Goal: Communication & Community: Answer question/provide support

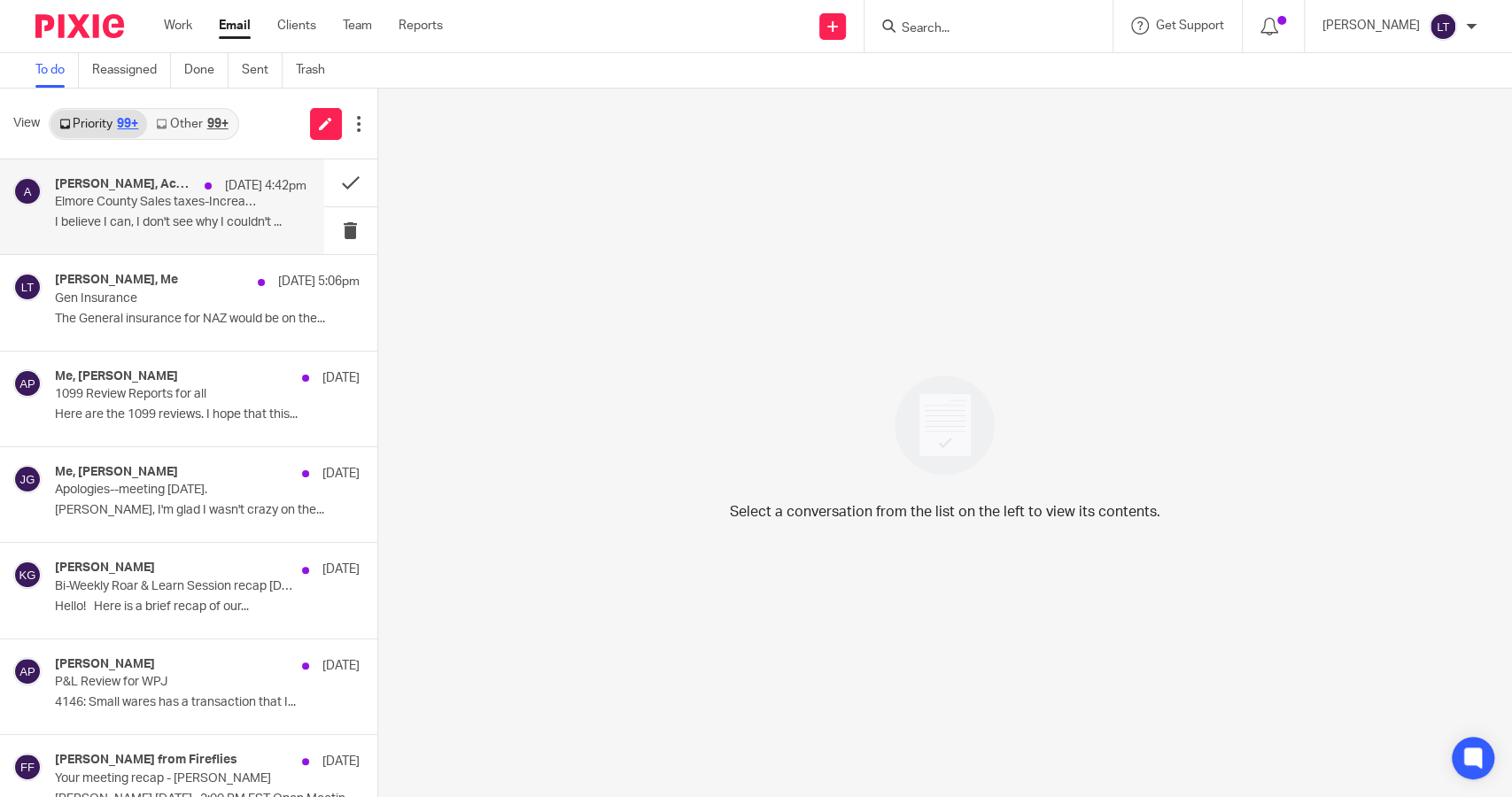
drag, startPoint x: 0, startPoint y: 0, endPoint x: 170, endPoint y: 232, distance: 287.6
click at [170, 232] on div "[PERSON_NAME], Accounting [DATE] 4:42pm Elmore County Sales taxes-Increase PJ H…" at bounding box center [181, 206] width 252 height 59
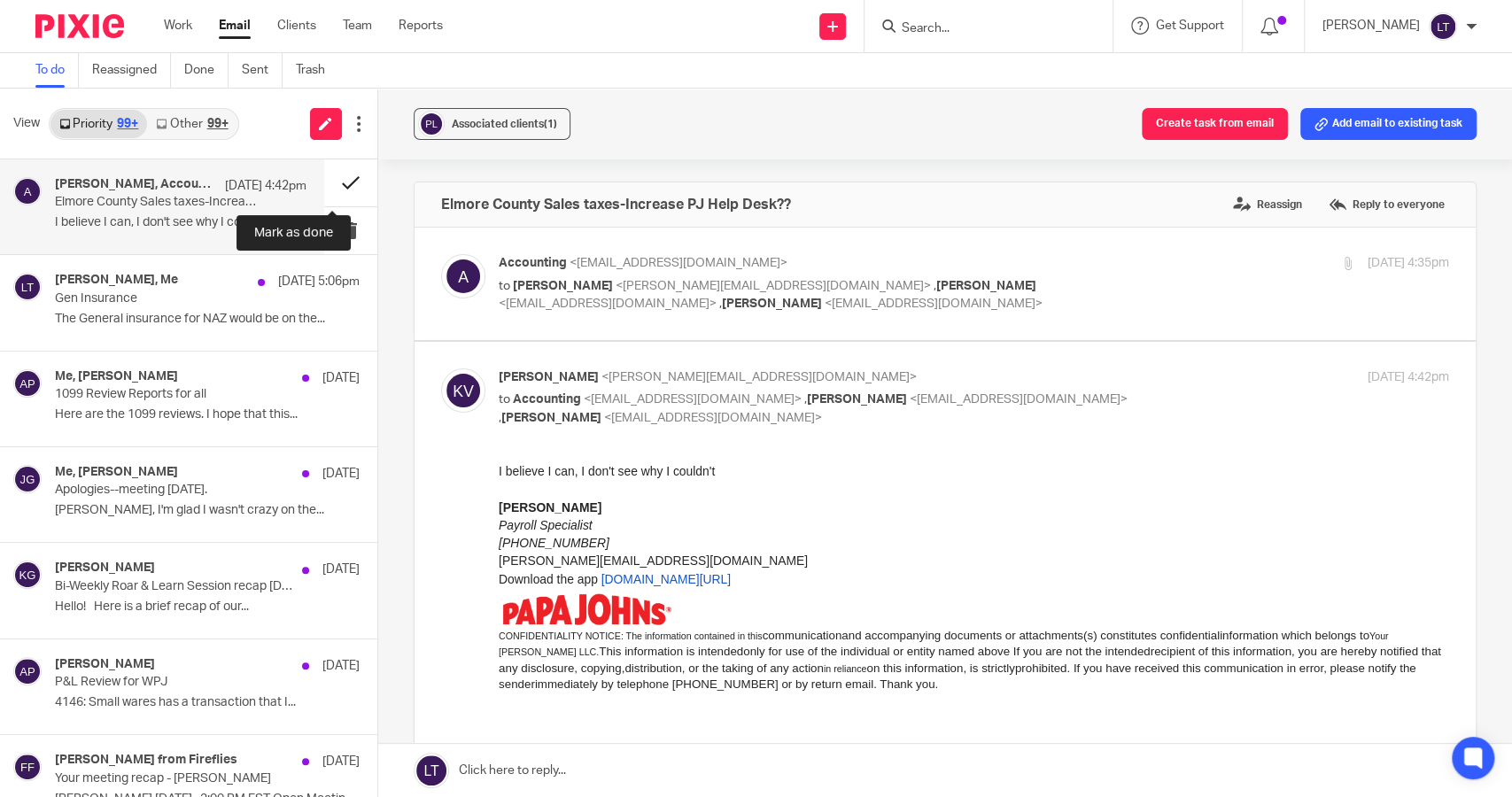
click at [338, 185] on button at bounding box center [350, 183] width 53 height 46
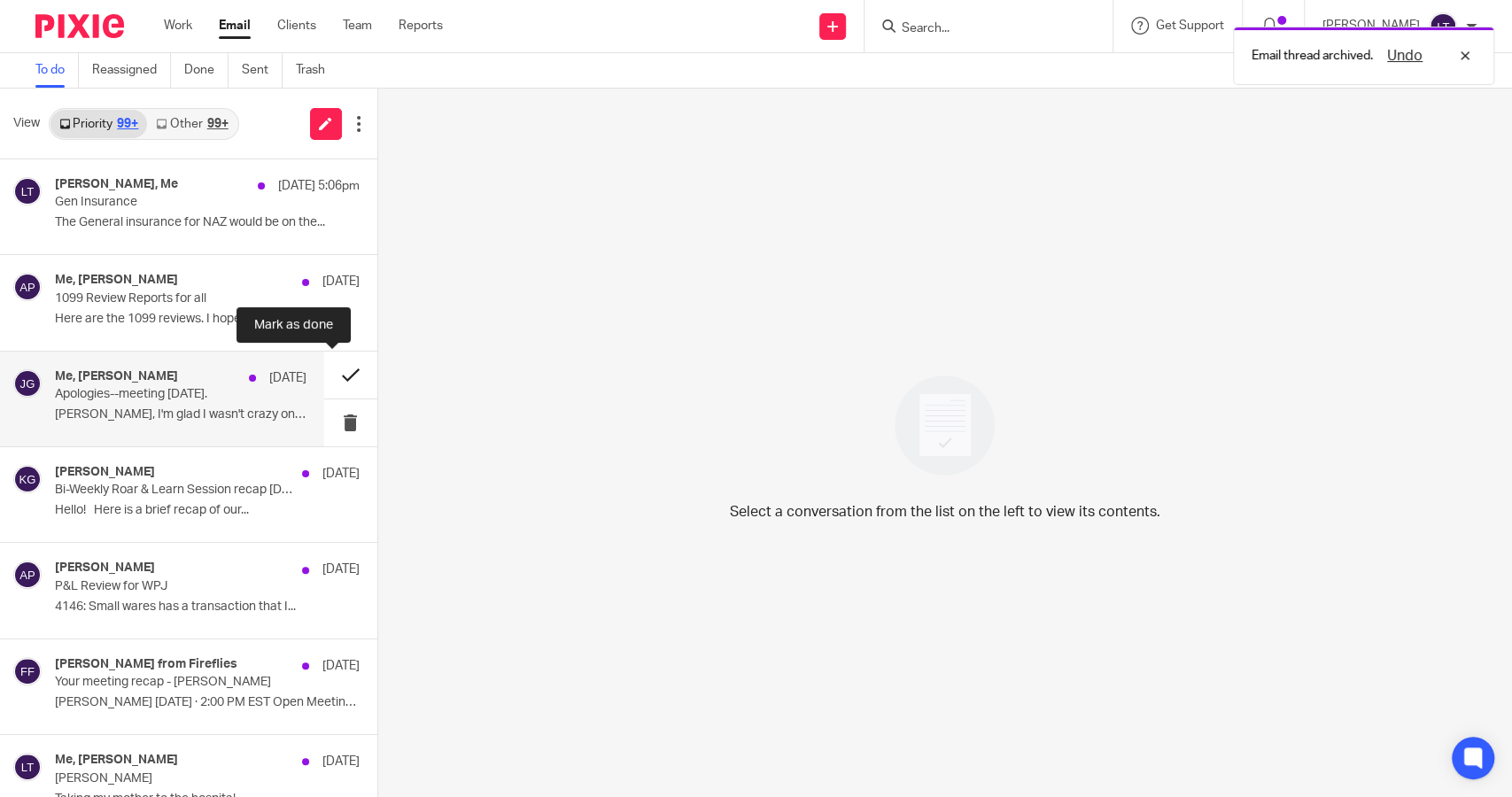
click at [332, 374] on button at bounding box center [350, 375] width 53 height 46
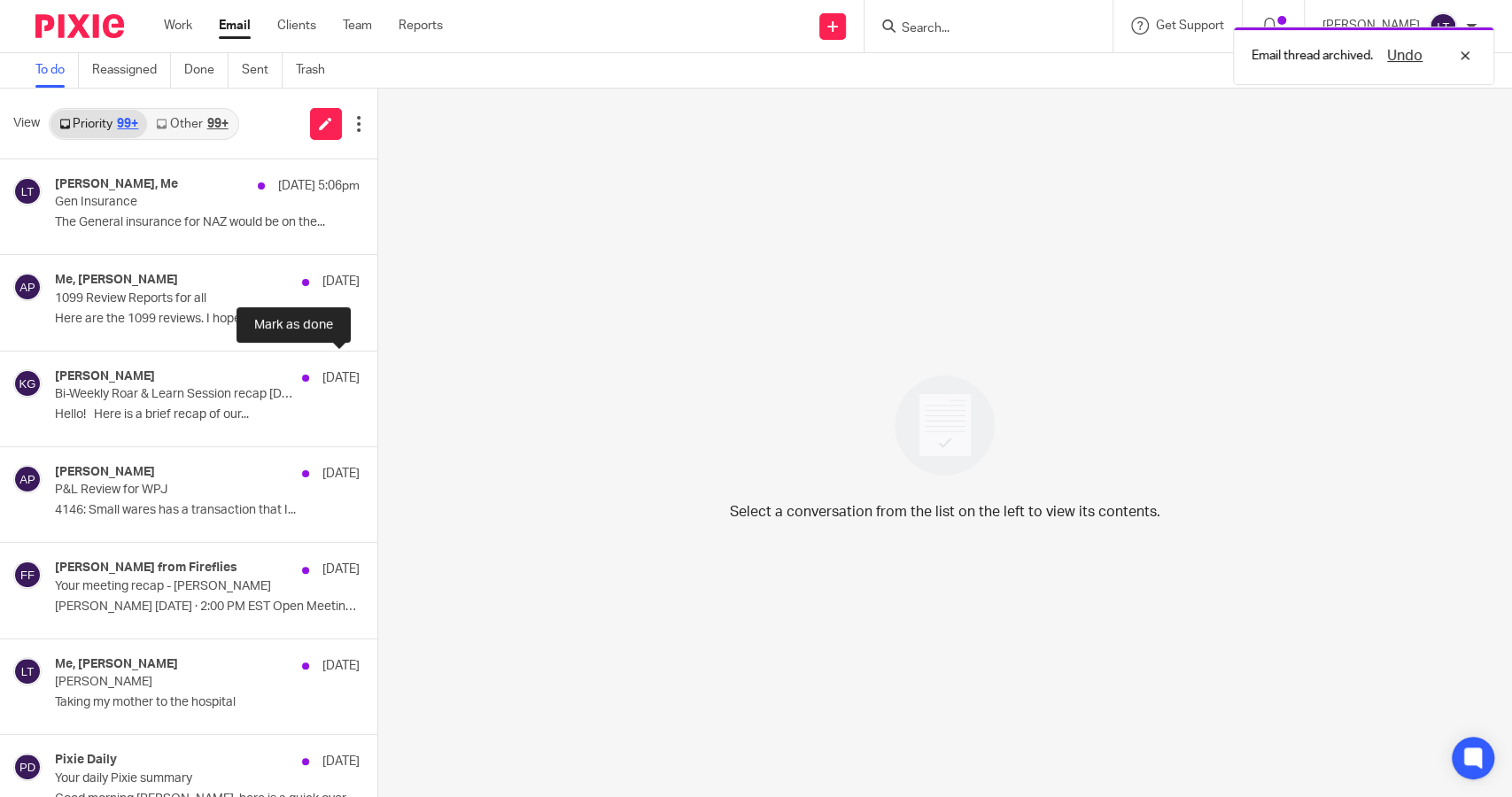
click at [378, 374] on button at bounding box center [384, 375] width 15 height 46
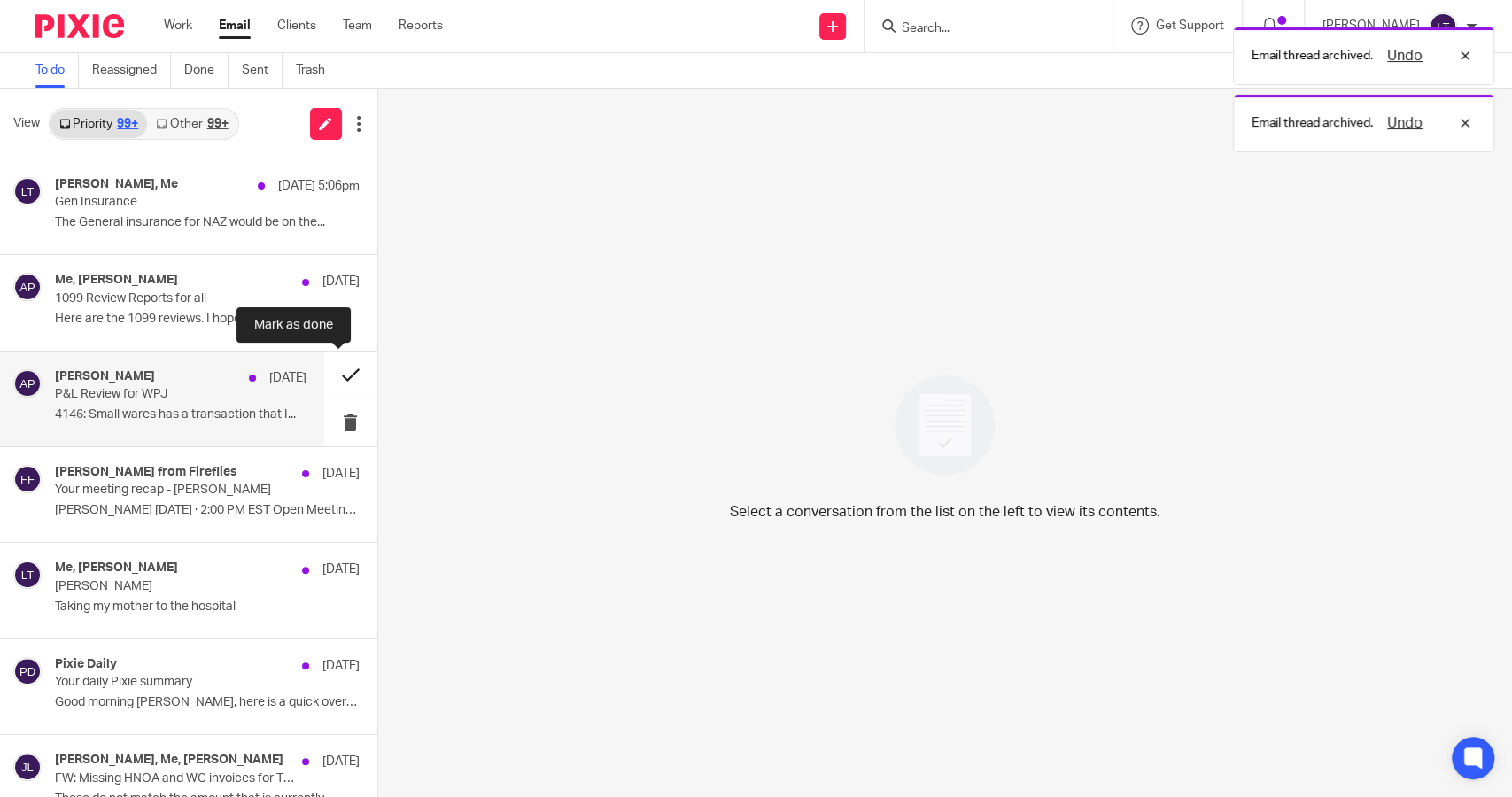
click at [333, 372] on button at bounding box center [350, 375] width 53 height 46
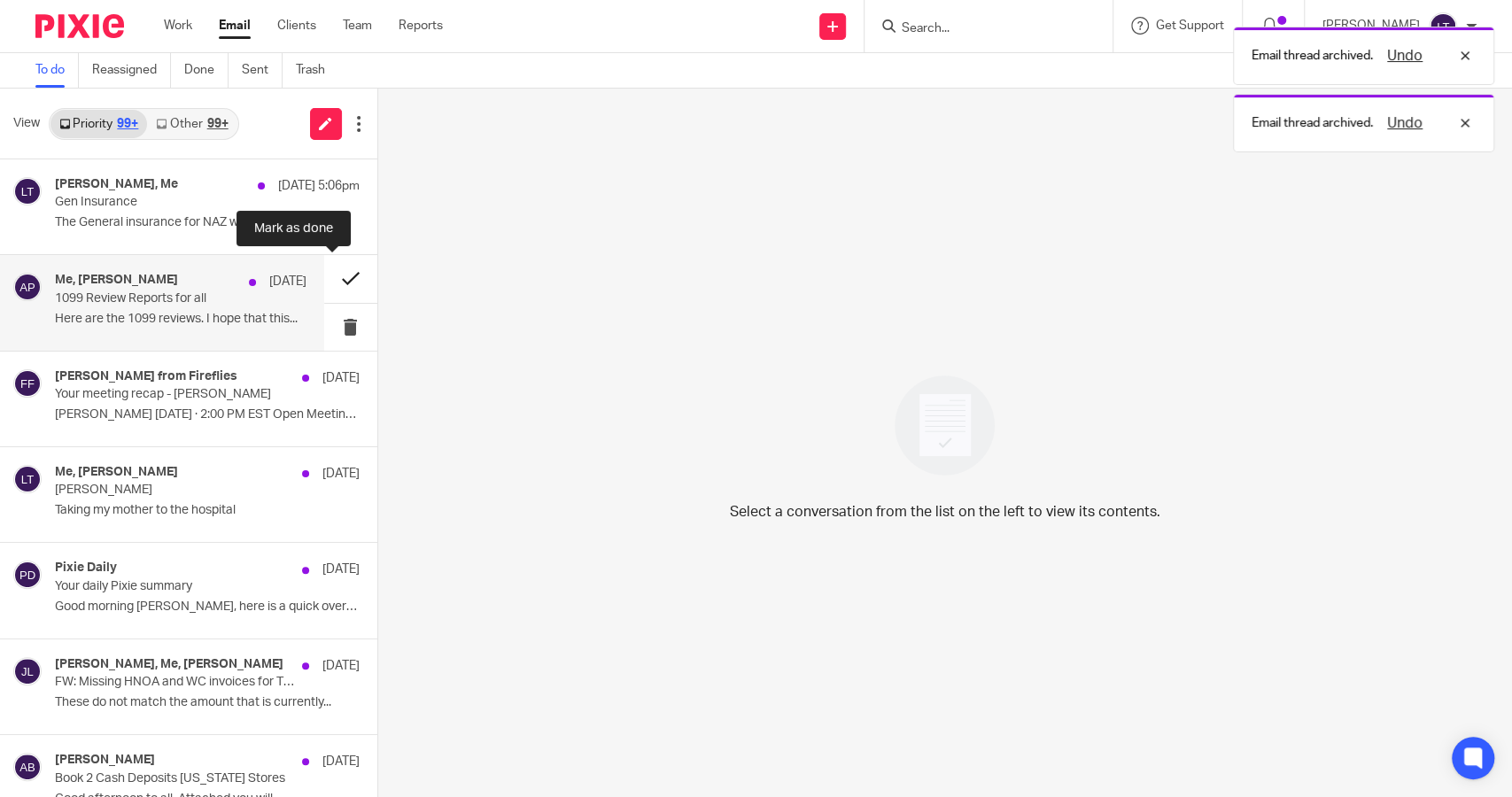
click at [330, 280] on button at bounding box center [350, 278] width 53 height 46
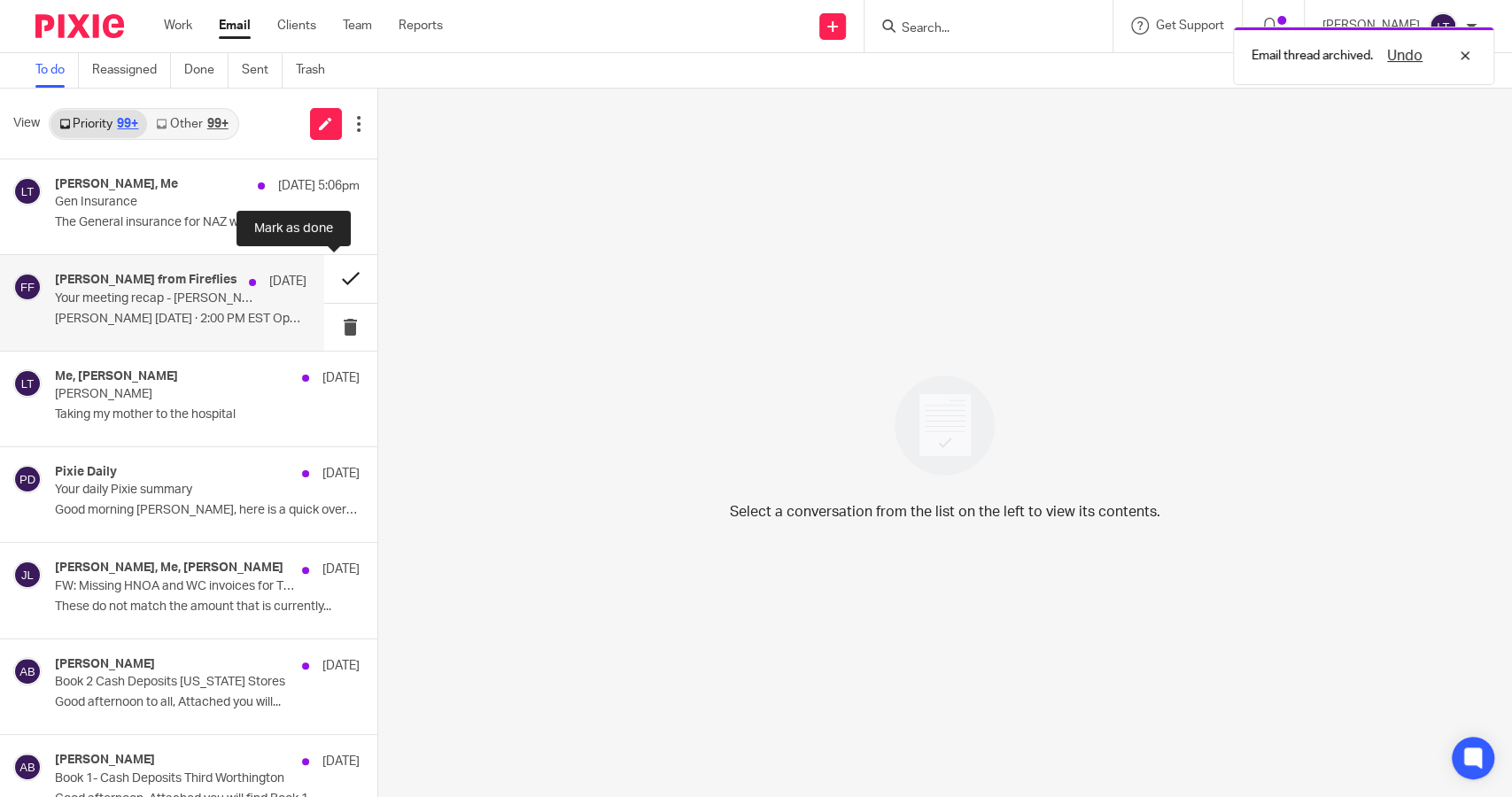
click at [329, 277] on button at bounding box center [350, 278] width 53 height 46
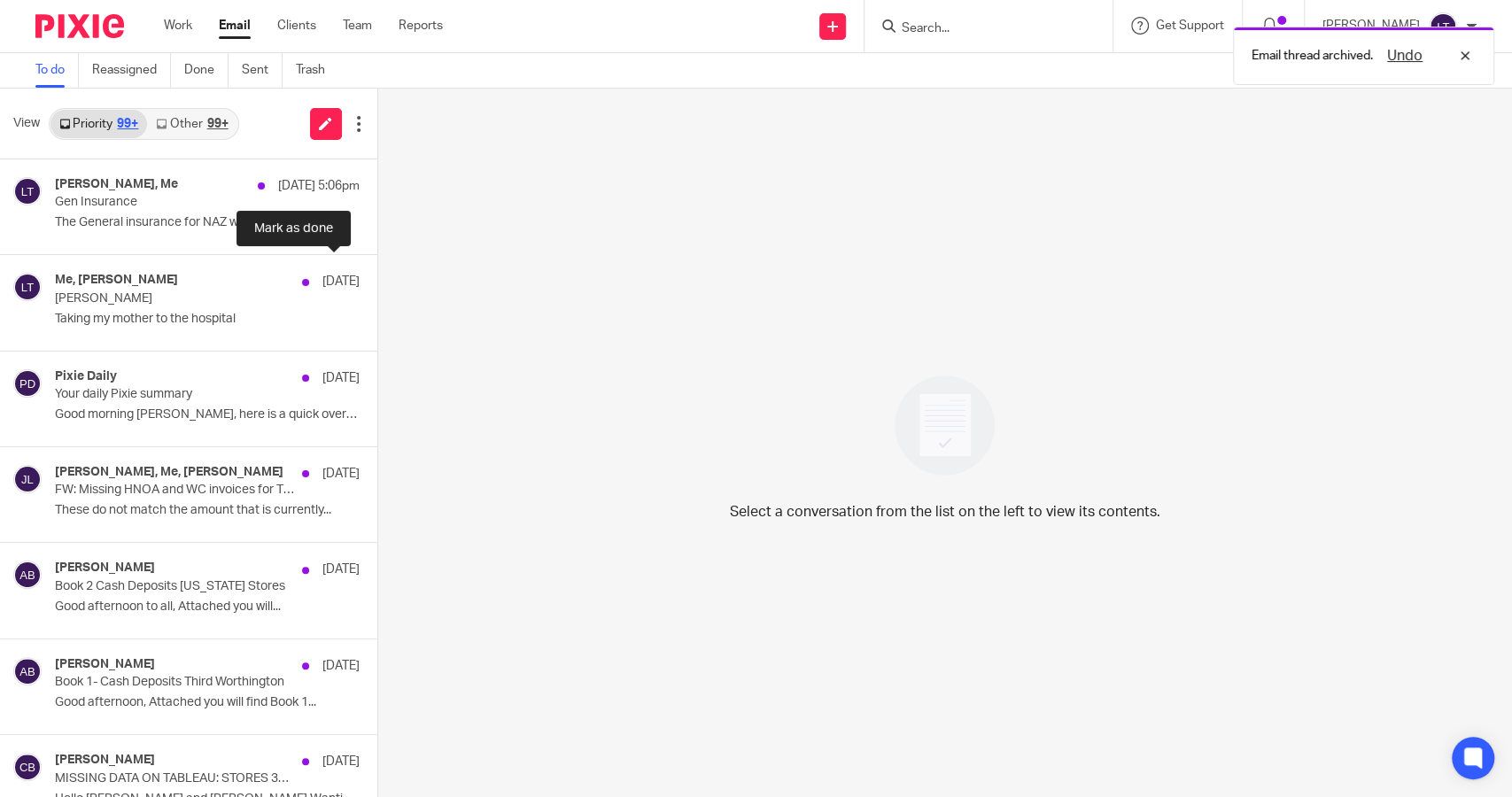
click at [378, 277] on button at bounding box center [384, 278] width 15 height 46
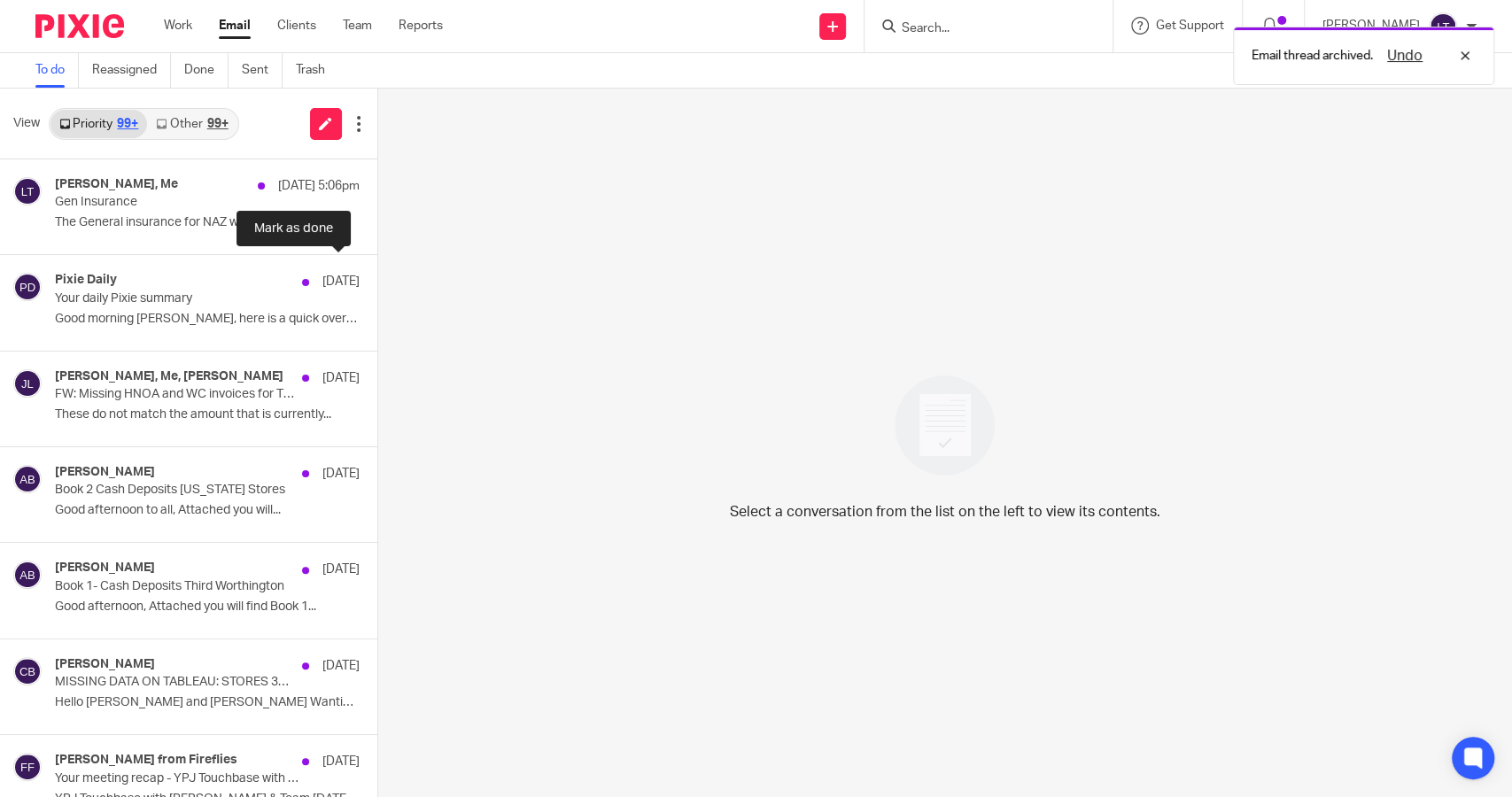
click at [378, 277] on button at bounding box center [384, 278] width 15 height 46
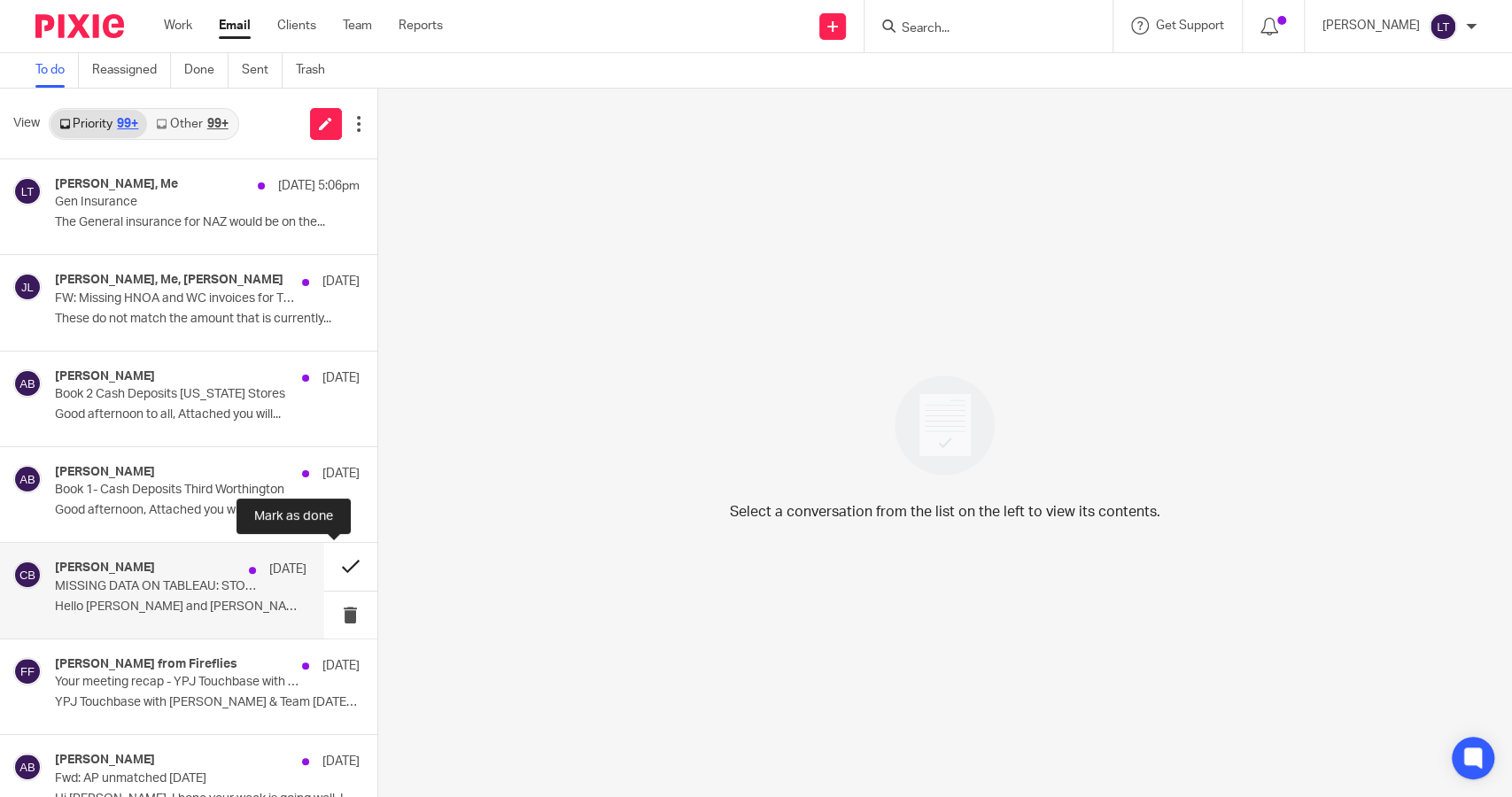
click at [324, 565] on button at bounding box center [350, 567] width 53 height 46
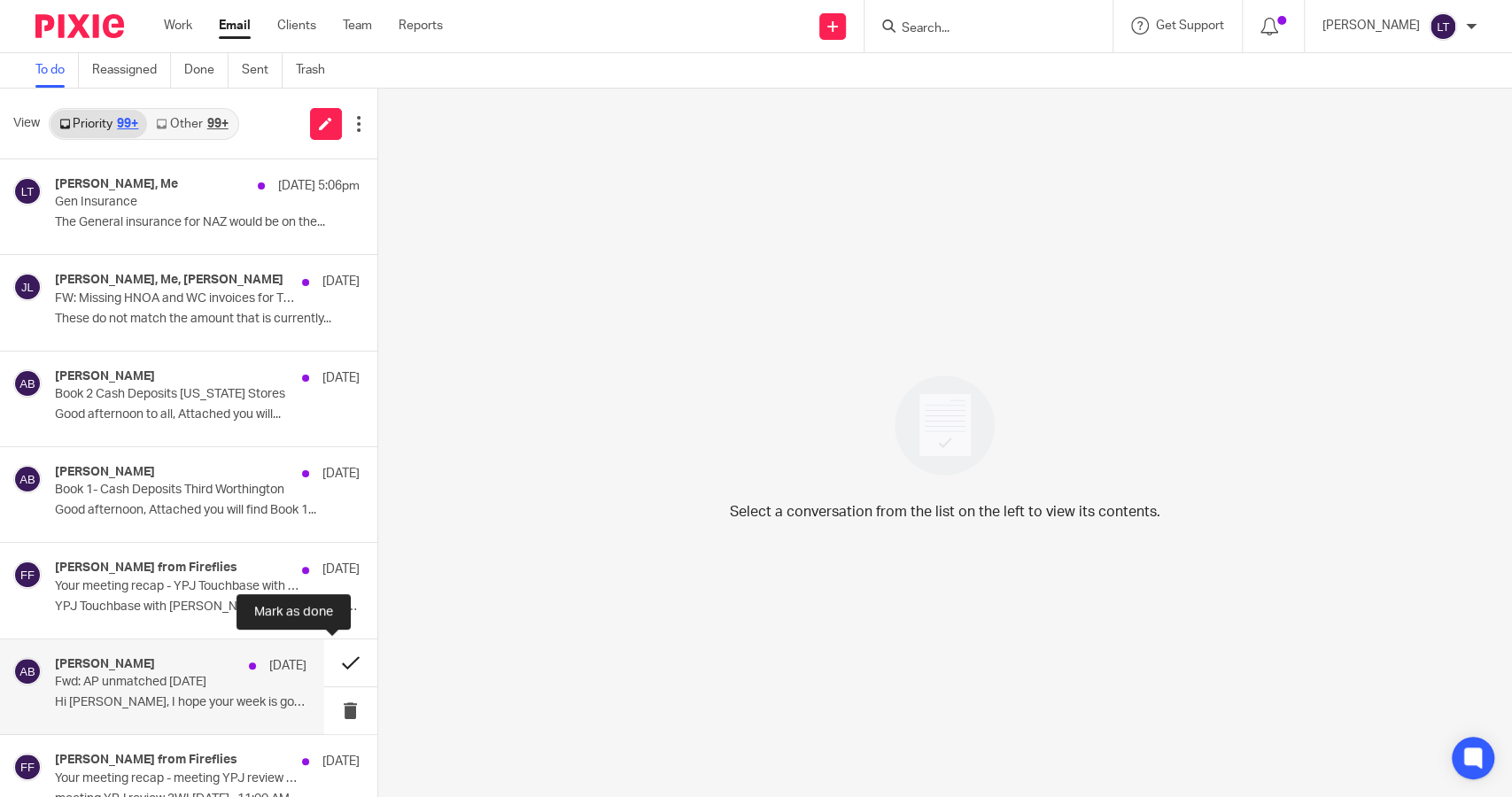
click at [329, 660] on button at bounding box center [350, 662] width 53 height 46
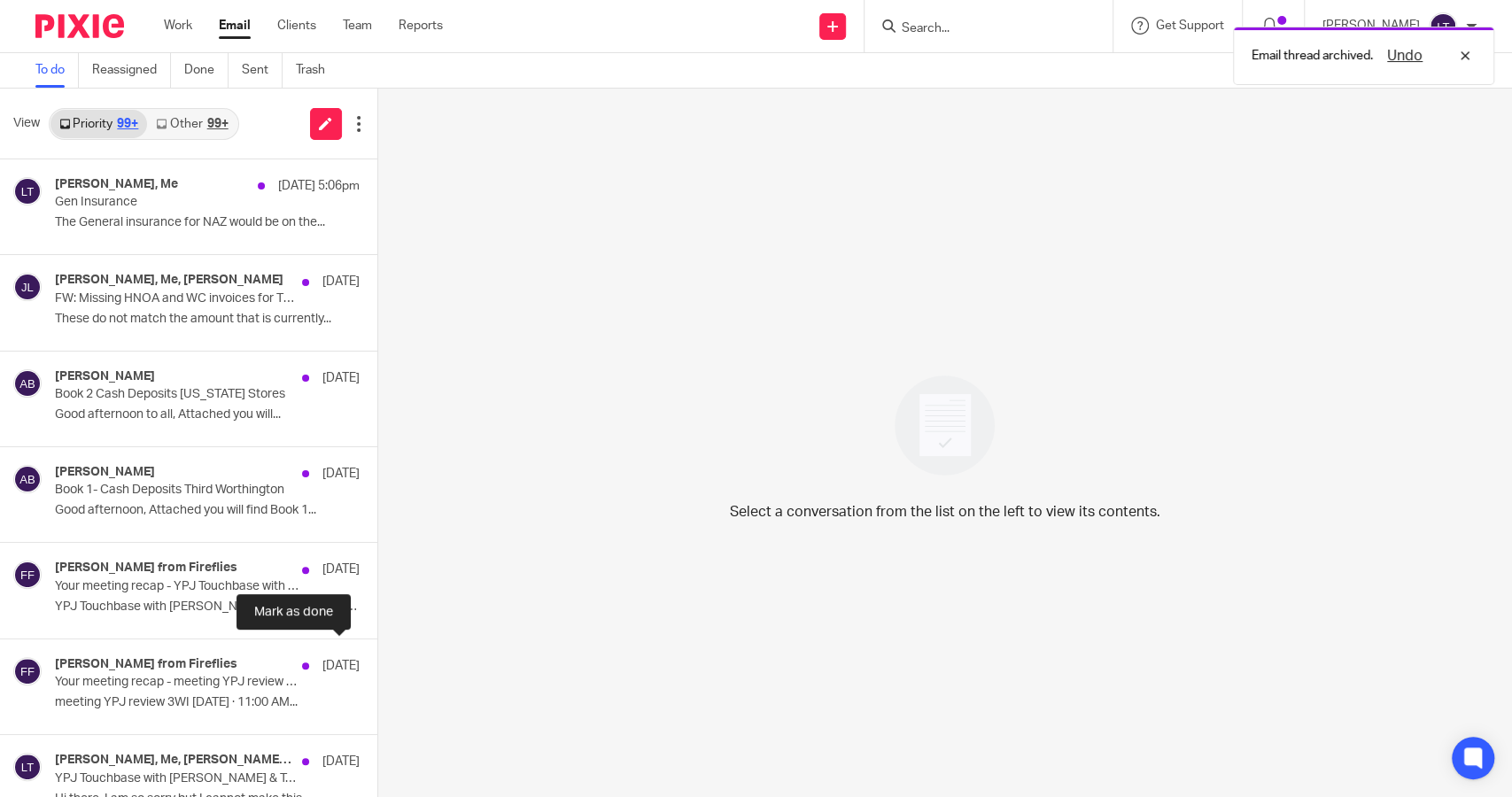
click at [378, 660] on button at bounding box center [384, 662] width 15 height 46
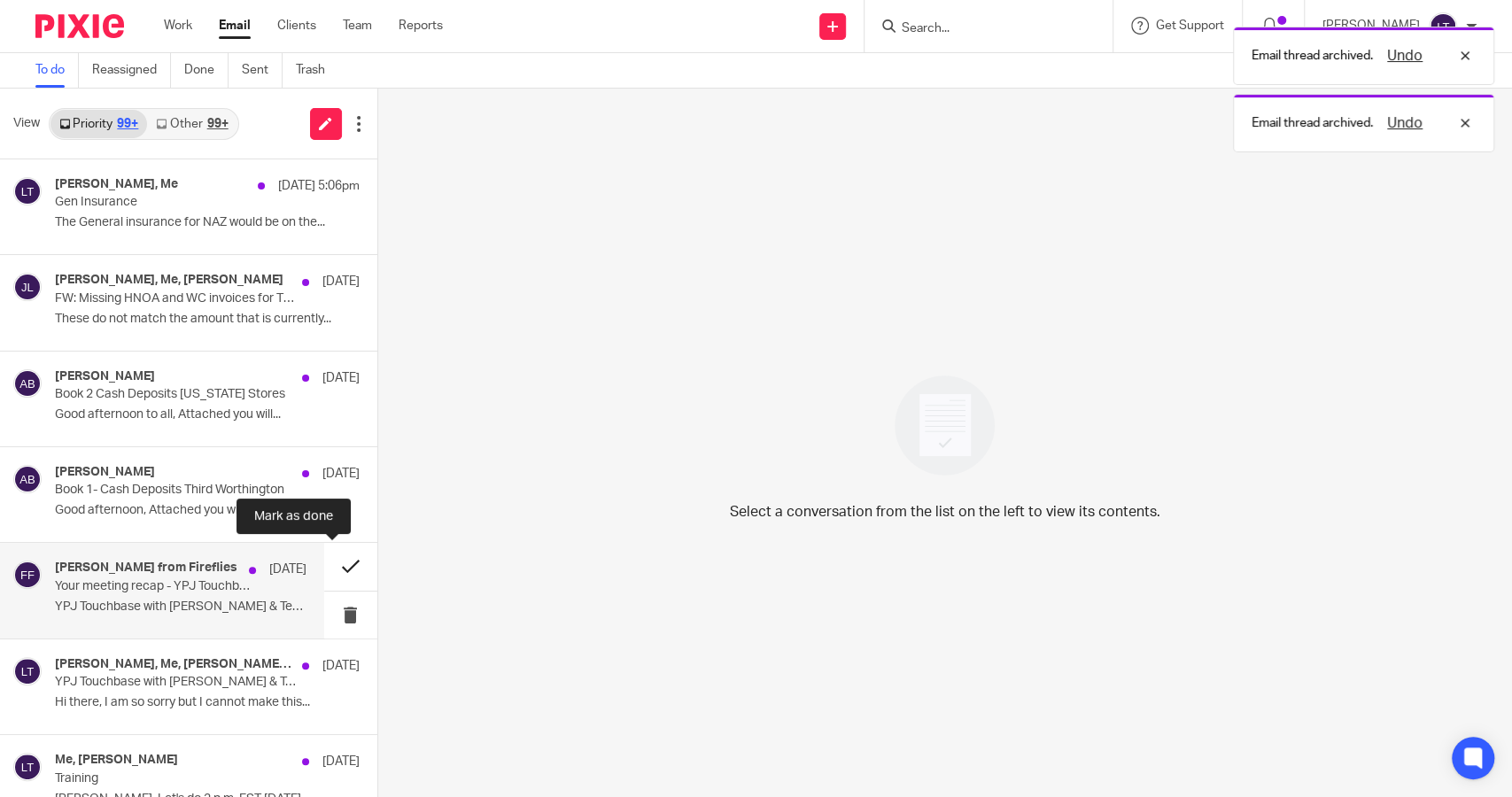
click at [327, 564] on button at bounding box center [350, 567] width 53 height 46
